Goal: Transaction & Acquisition: Purchase product/service

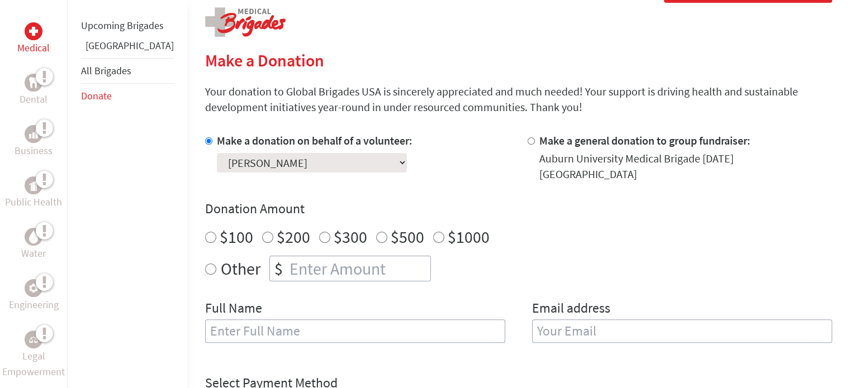
scroll to position [229, 0]
radio input "true"
click at [303, 261] on input "number" at bounding box center [358, 267] width 143 height 25
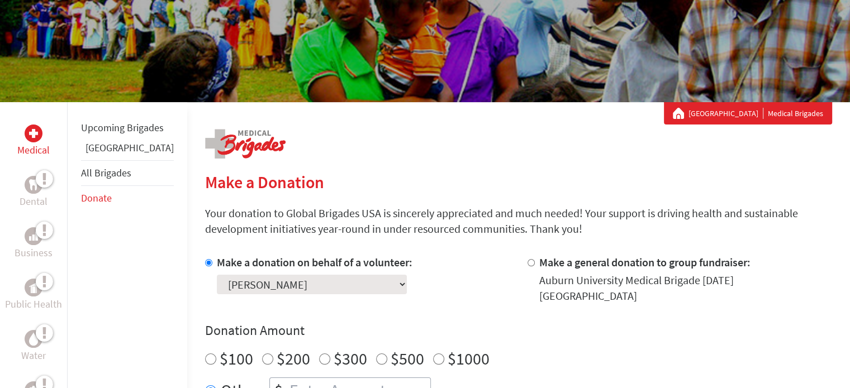
scroll to position [103, 0]
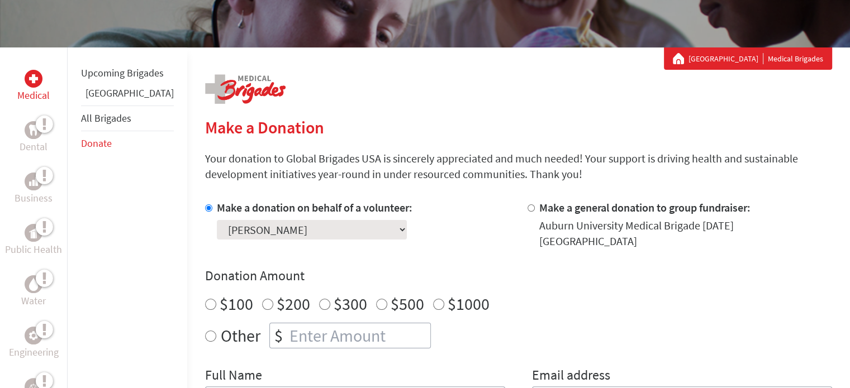
scroll to position [241, 0]
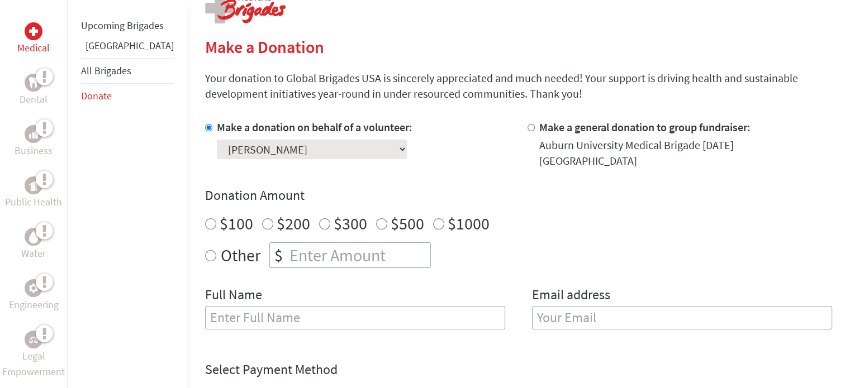
radio input "true"
click at [325, 256] on input "number" at bounding box center [358, 255] width 143 height 25
type input "1550"
click at [263, 322] on div "Full Name" at bounding box center [355, 314] width 300 height 57
click at [279, 310] on input "text" at bounding box center [355, 317] width 300 height 23
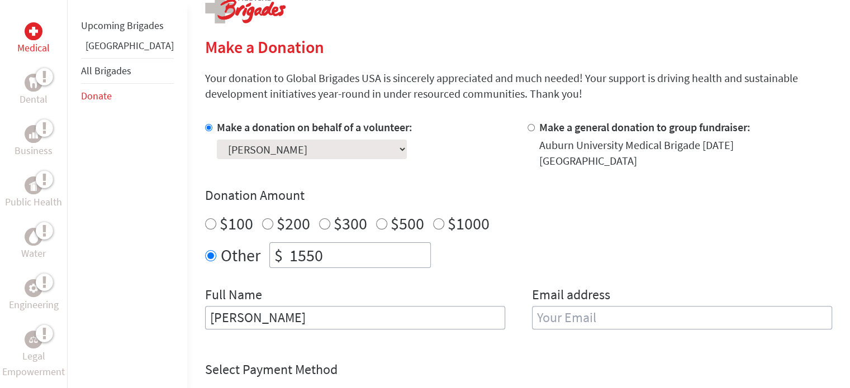
type input "[PERSON_NAME]"
click at [578, 310] on input "email" at bounding box center [682, 317] width 300 height 23
type input "[EMAIL_ADDRESS][DOMAIN_NAME]"
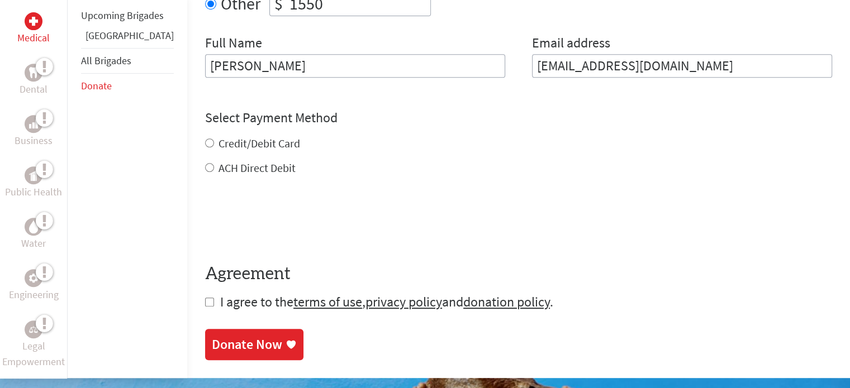
scroll to position [494, 0]
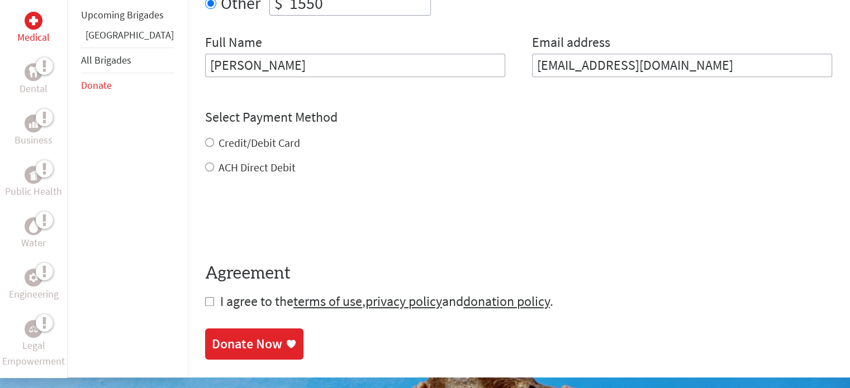
click at [207, 135] on div "Credit/Debit Card ACH Direct Debit" at bounding box center [518, 155] width 627 height 40
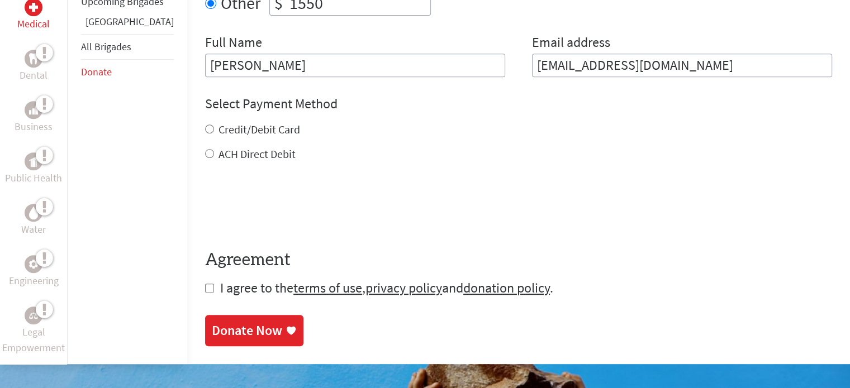
click at [218, 122] on label "Credit/Debit Card" at bounding box center [259, 129] width 82 height 14
click at [205, 125] on input "Credit/Debit Card" at bounding box center [209, 129] width 9 height 9
radio input "true"
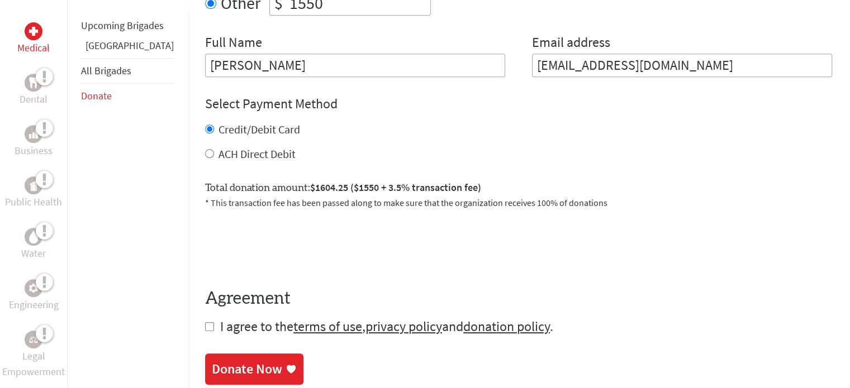
scroll to position [572, 0]
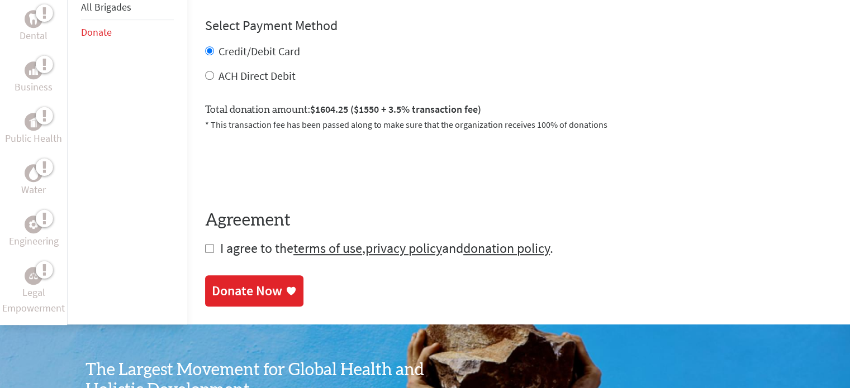
click at [205, 244] on input "checkbox" at bounding box center [209, 248] width 9 height 9
checkbox input "true"
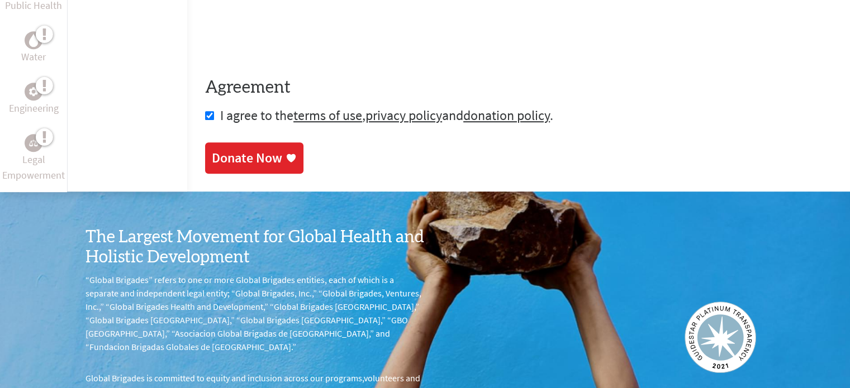
scroll to position [700, 0]
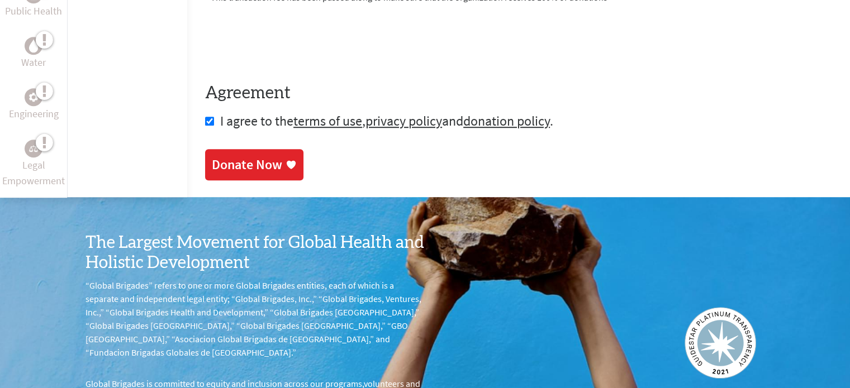
click at [242, 159] on div "Donate Now" at bounding box center [247, 165] width 70 height 18
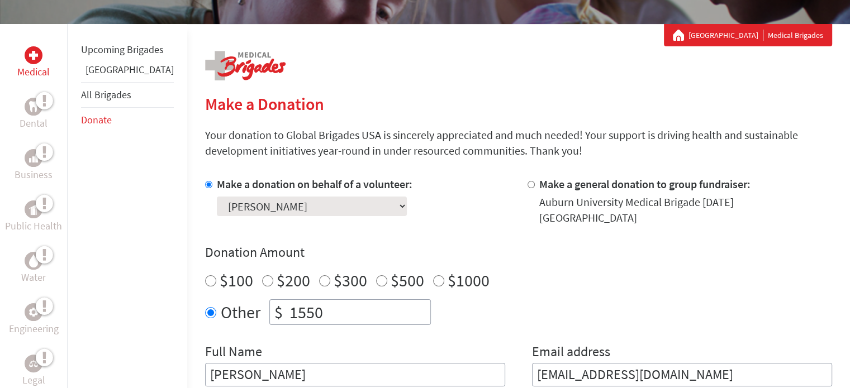
scroll to position [417, 0]
